Goal: Check status: Check status

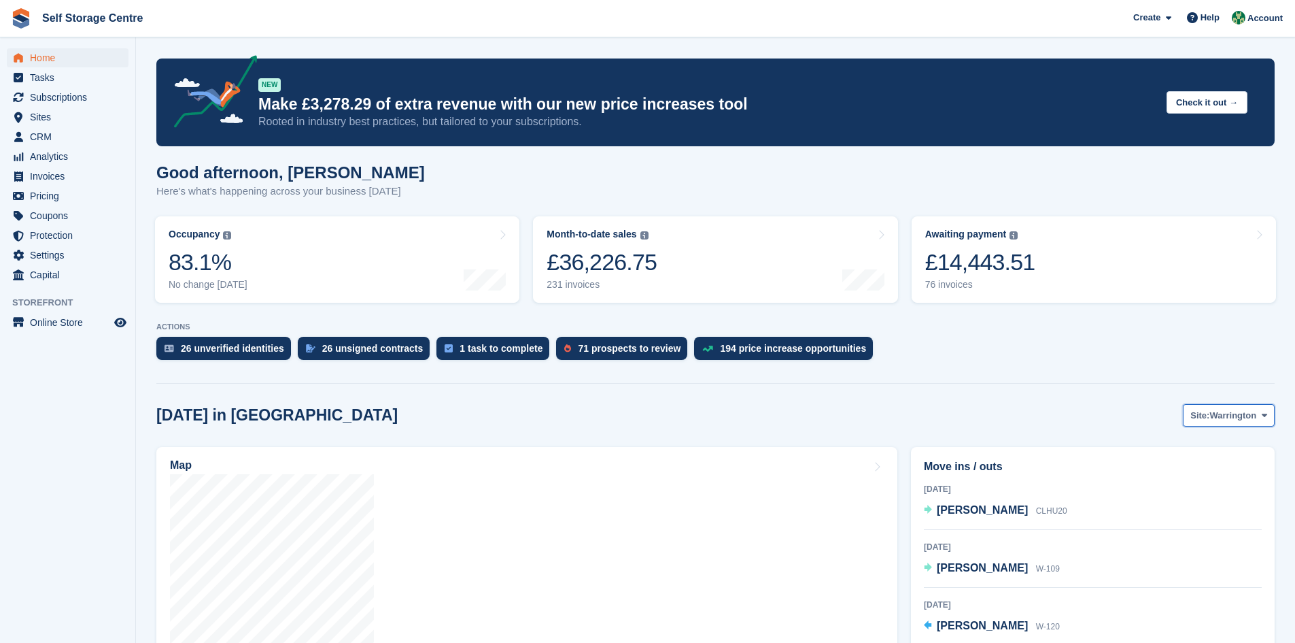
click at [624, 417] on icon at bounding box center [1264, 415] width 5 height 9
click at [624, 446] on link "Winsford" at bounding box center [1209, 472] width 118 height 24
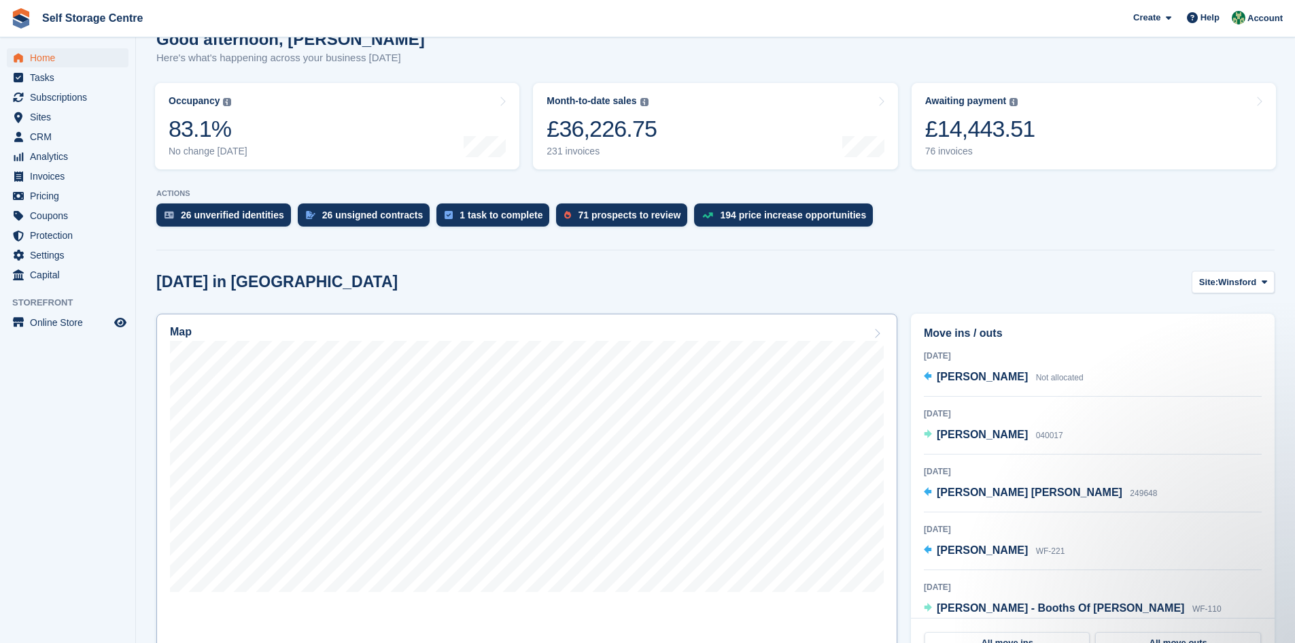
scroll to position [136, 0]
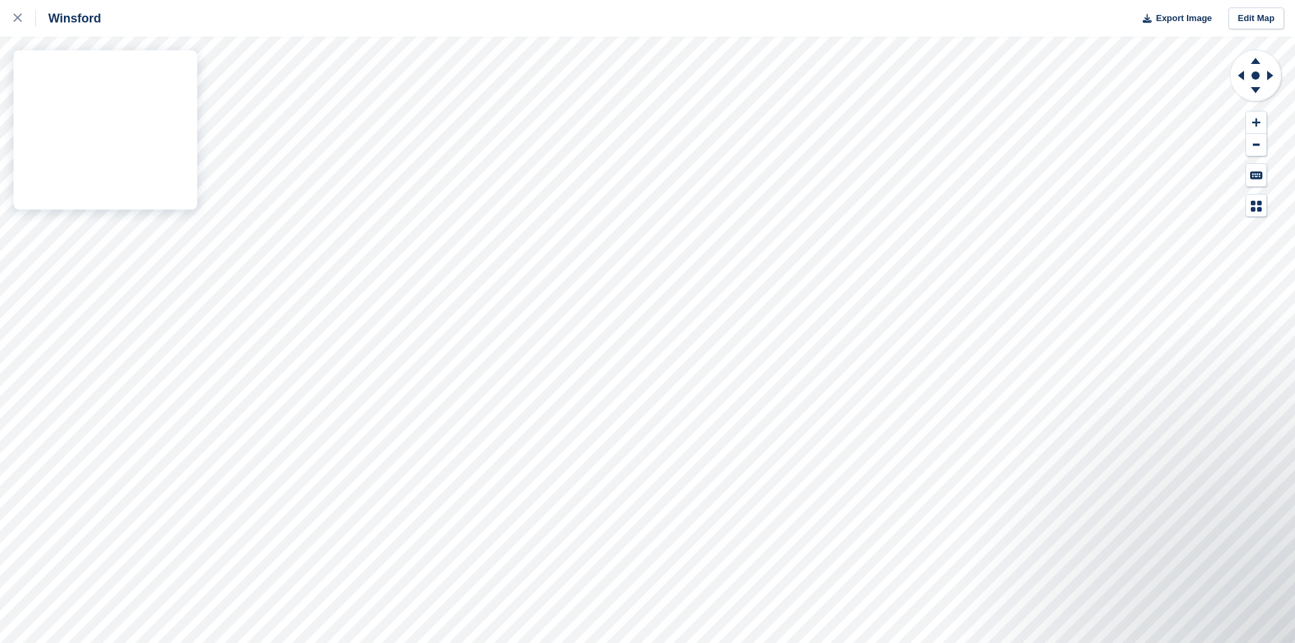
click at [95, 223] on div "Winsford Export Image Edit Map" at bounding box center [647, 321] width 1295 height 643
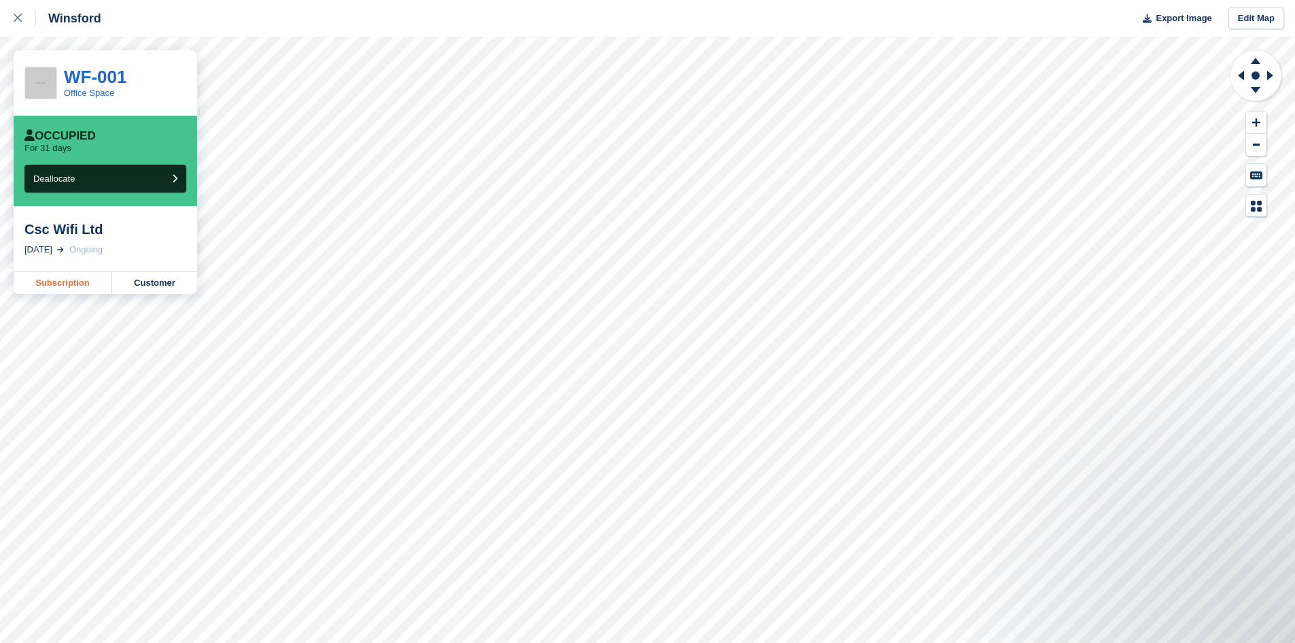
click at [78, 286] on link "Subscription" at bounding box center [63, 283] width 99 height 22
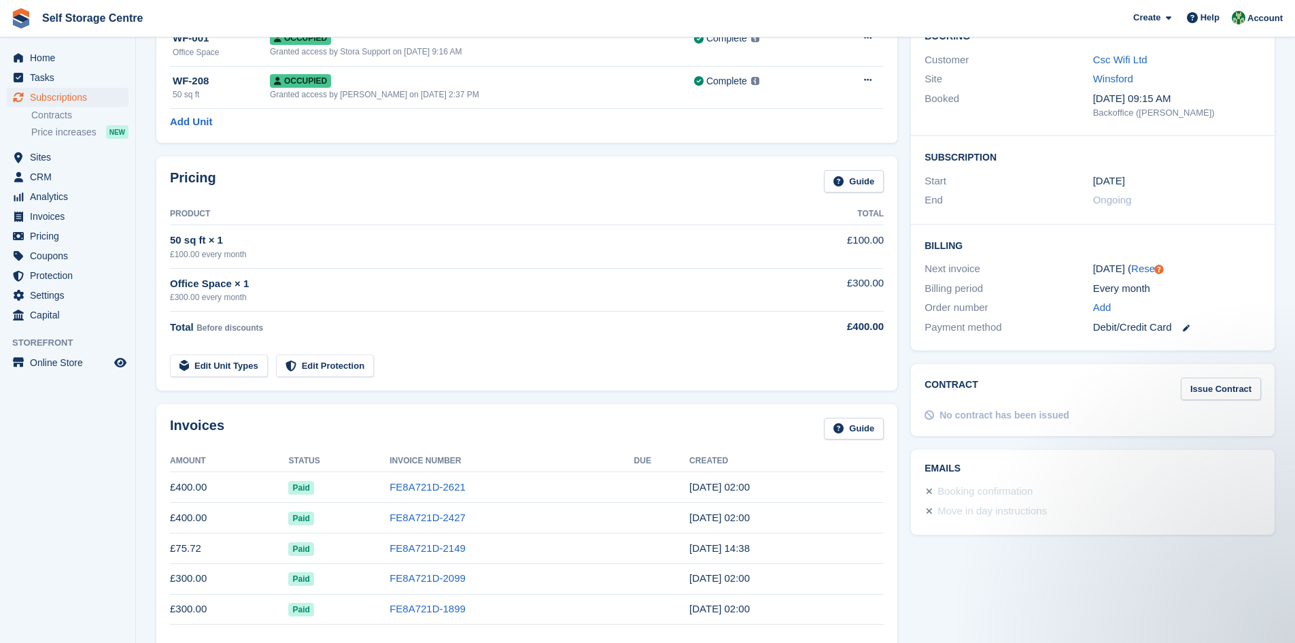
scroll to position [136, 0]
click at [41, 157] on span "Sites" at bounding box center [71, 157] width 82 height 19
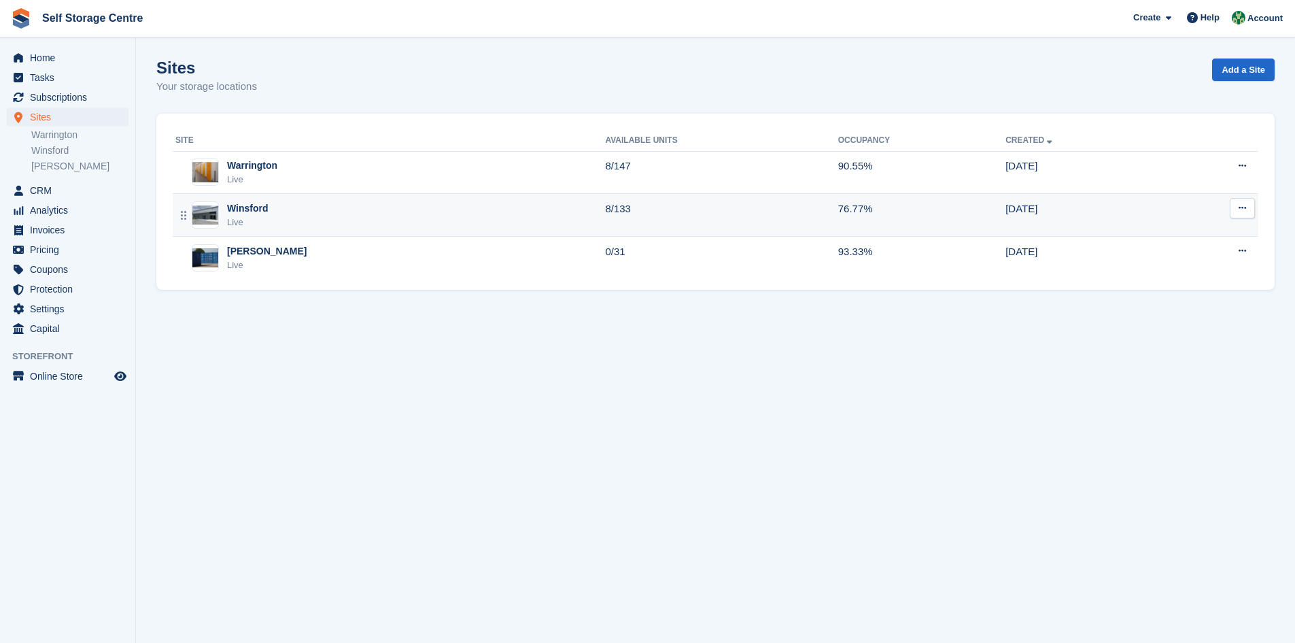
click at [292, 213] on div "Winsford Live" at bounding box center [390, 215] width 430 height 28
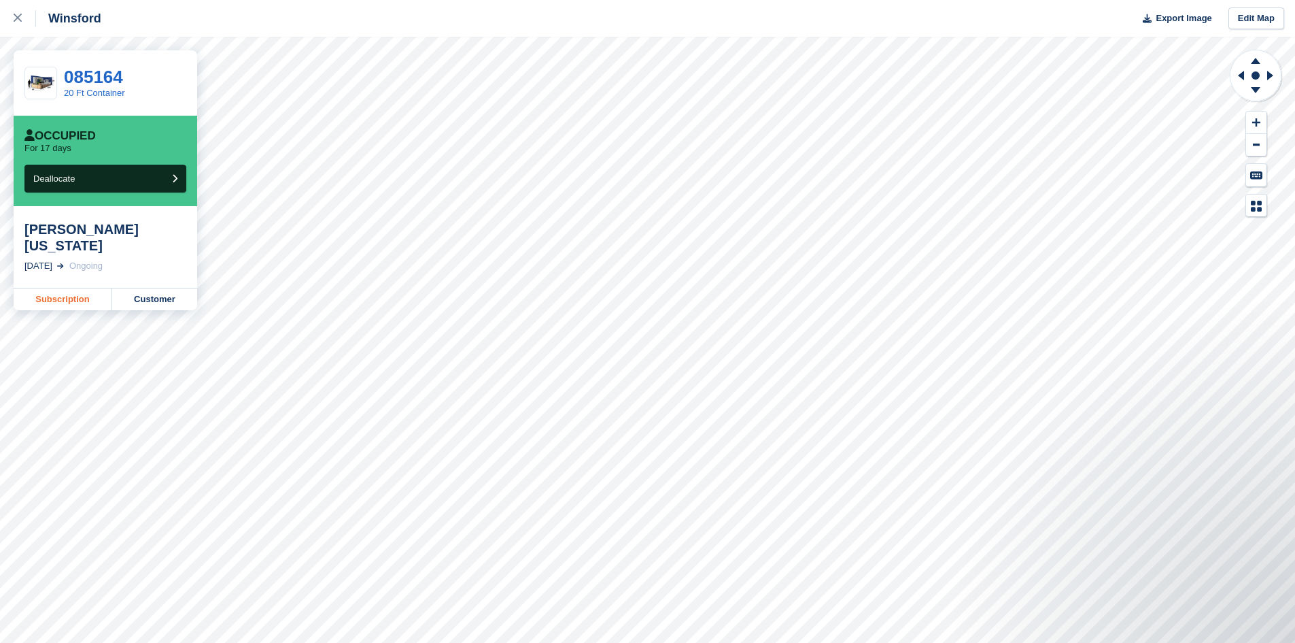
click at [65, 288] on link "Subscription" at bounding box center [63, 299] width 99 height 22
